Goal: Navigation & Orientation: Find specific page/section

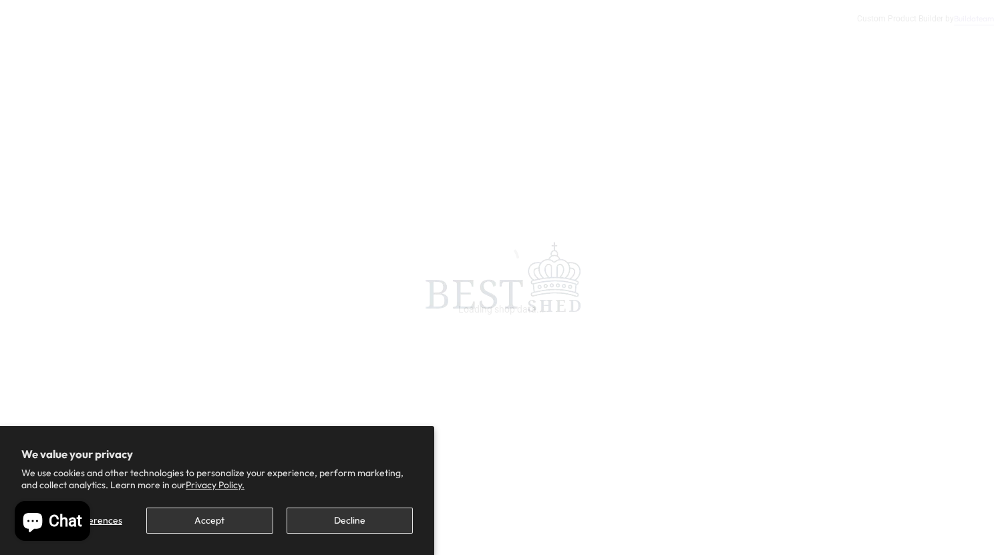
click at [586, 4] on span at bounding box center [501, 277] width 1002 height 555
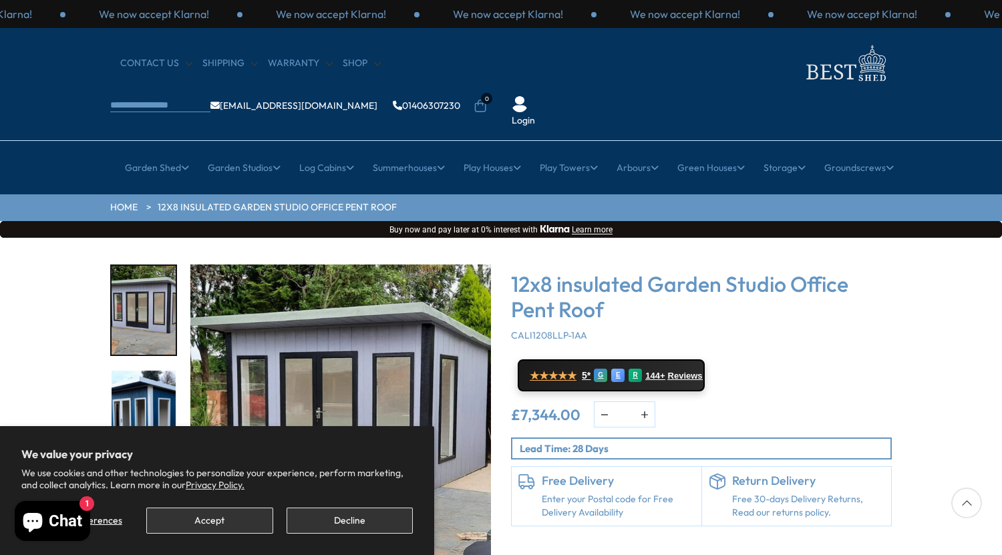
click at [573, 86] on ul "[EMAIL_ADDRESS][DOMAIN_NAME] 01406307230 0 Login" at bounding box center [341, 107] width 463 height 42
click at [112, 201] on link "HOME" at bounding box center [123, 207] width 27 height 13
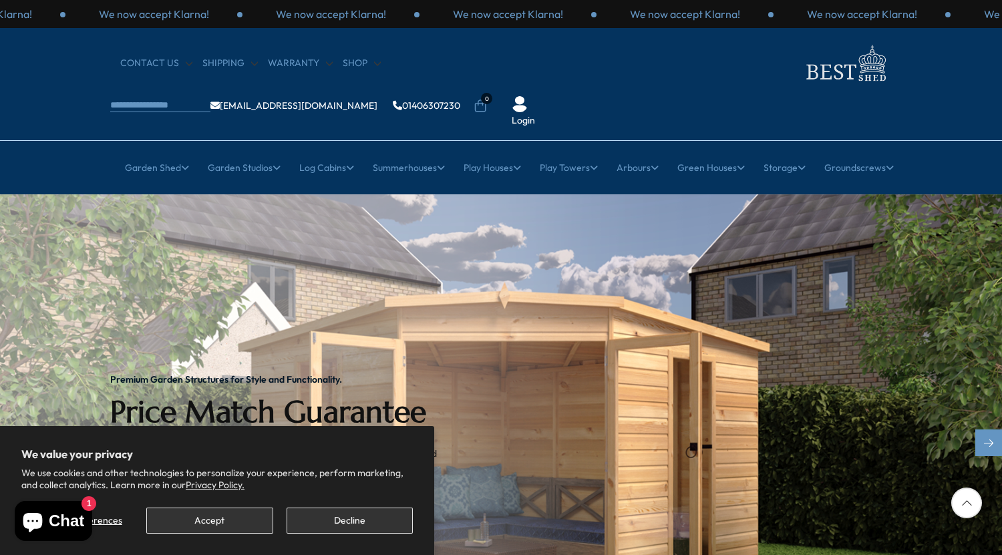
click at [647, 194] on img "1 / 2" at bounding box center [501, 443] width 1002 height 499
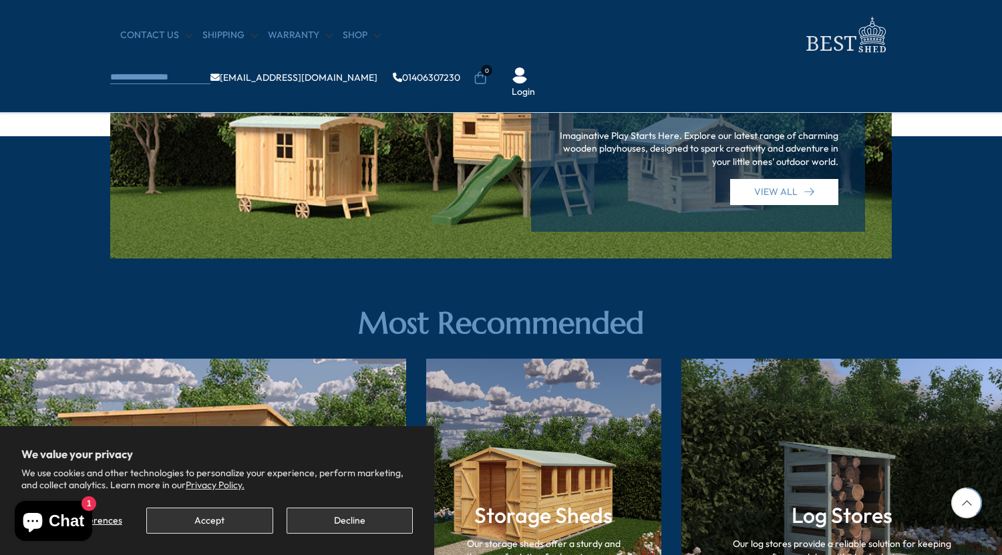
scroll to position [1670, 0]
